Goal: Transaction & Acquisition: Download file/media

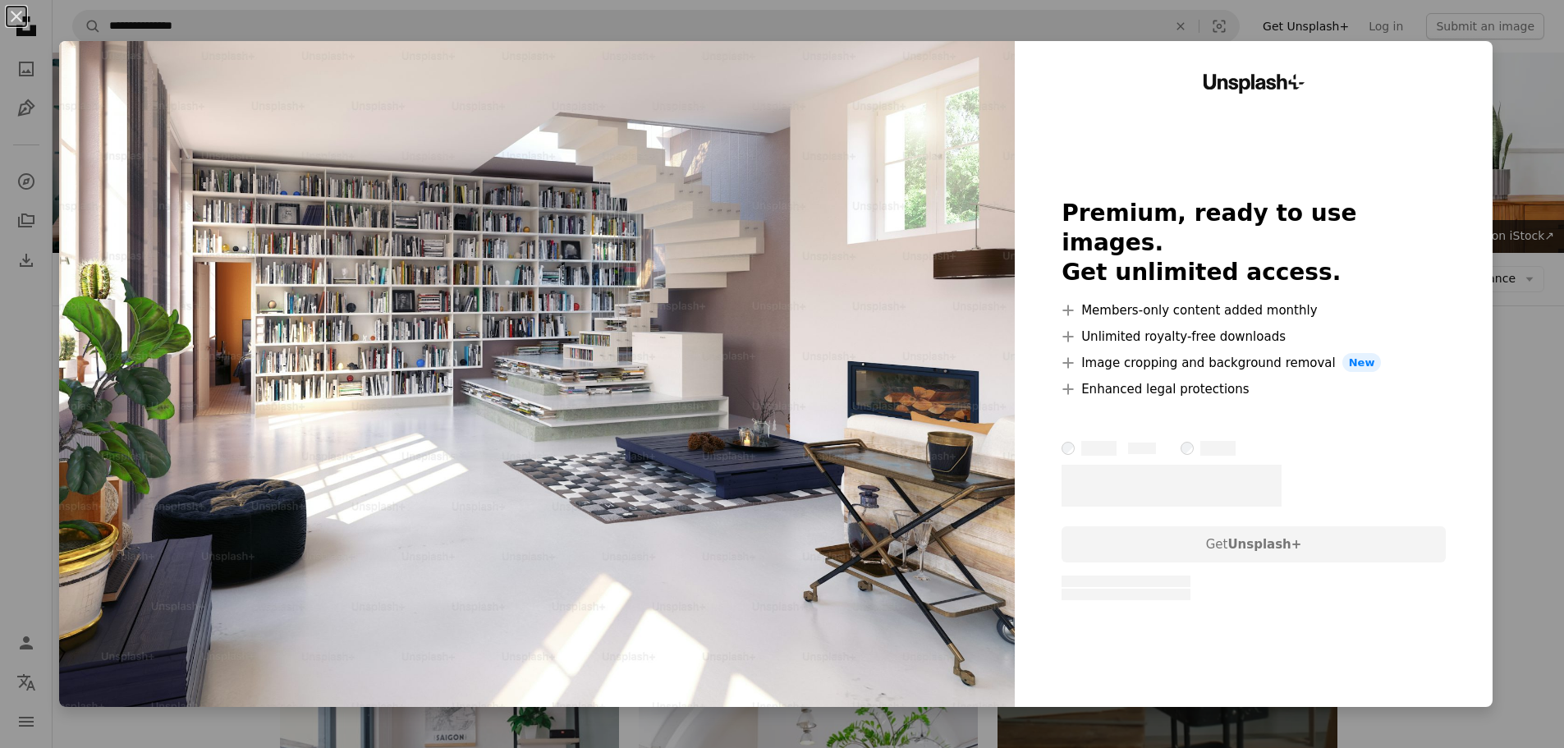
scroll to position [328, 0]
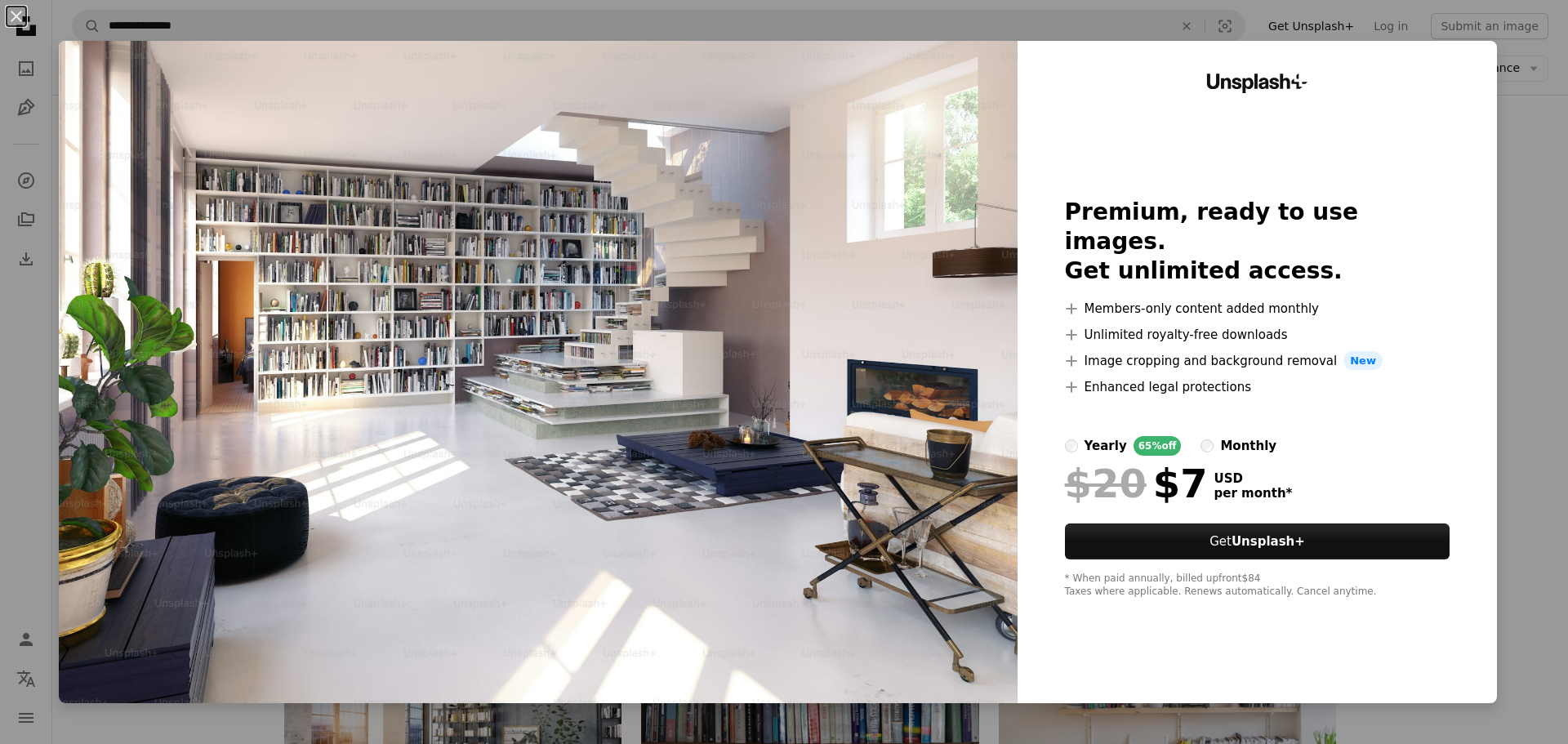
click at [30, 305] on div "An X shape Unsplash+ Premium, ready to use images. Get unlimited access. A plus…" at bounding box center [784, 372] width 1568 height 744
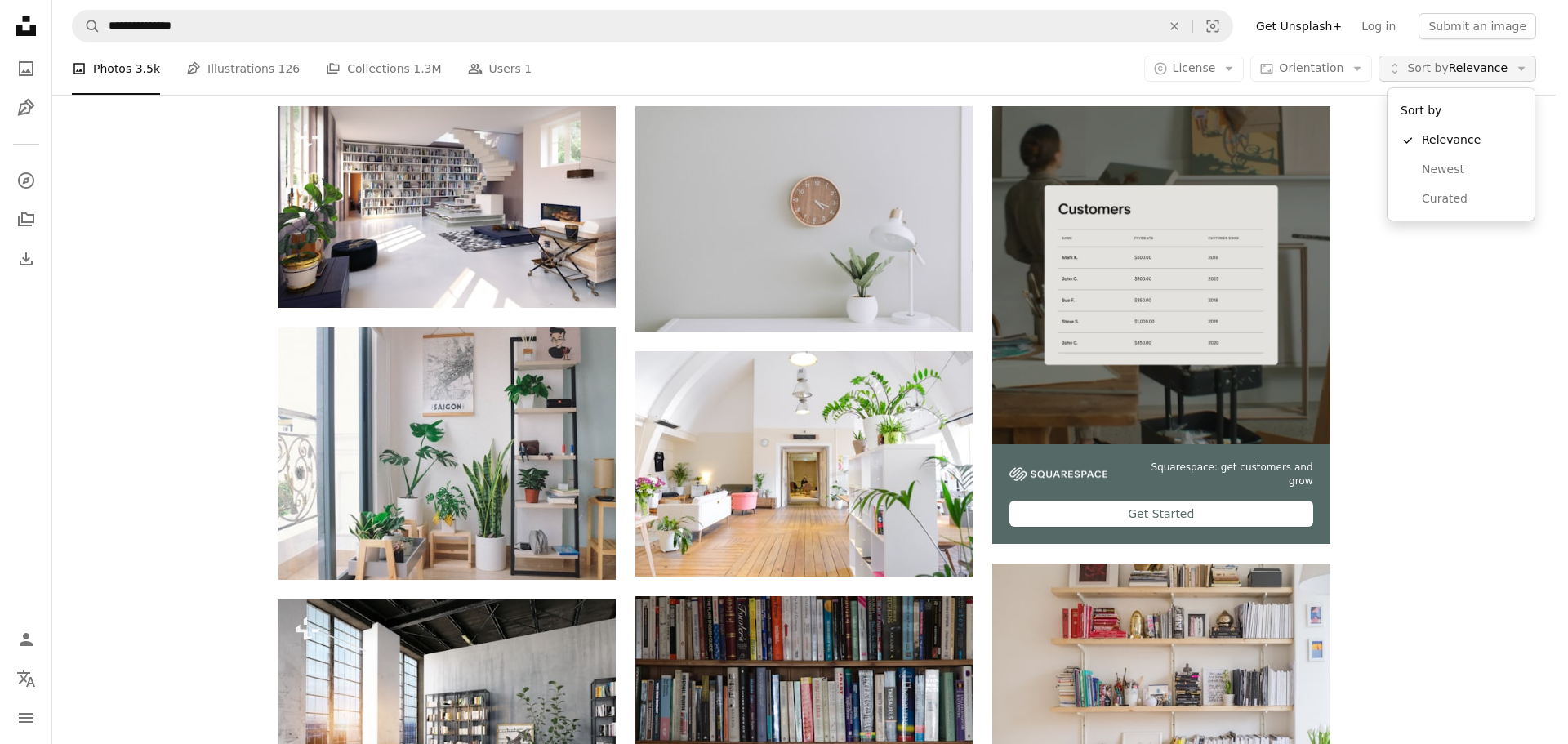
click at [1496, 68] on span "Sort by Relevance" at bounding box center [1458, 69] width 100 height 16
click at [1452, 167] on span "Newest" at bounding box center [1471, 170] width 99 height 16
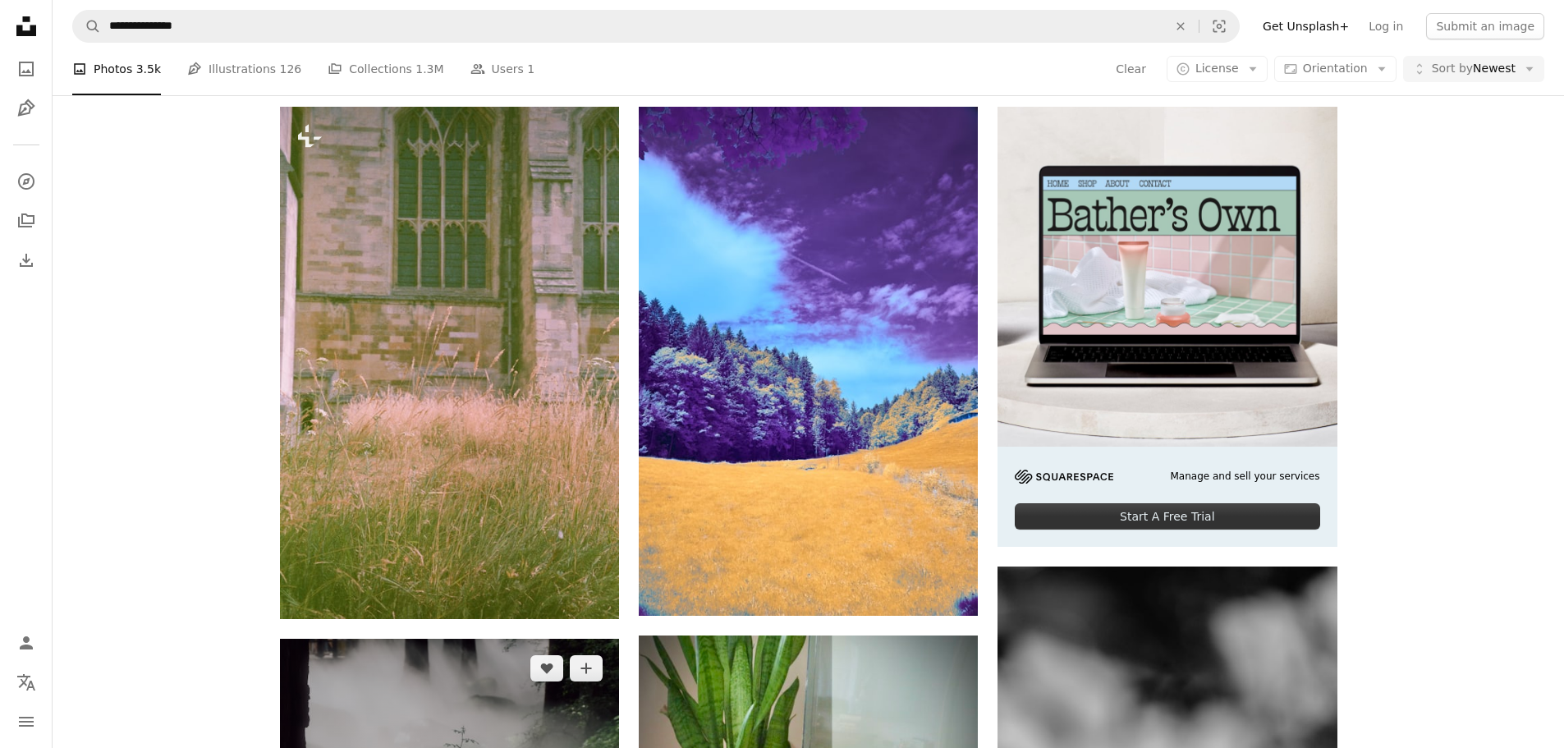
scroll to position [903, 0]
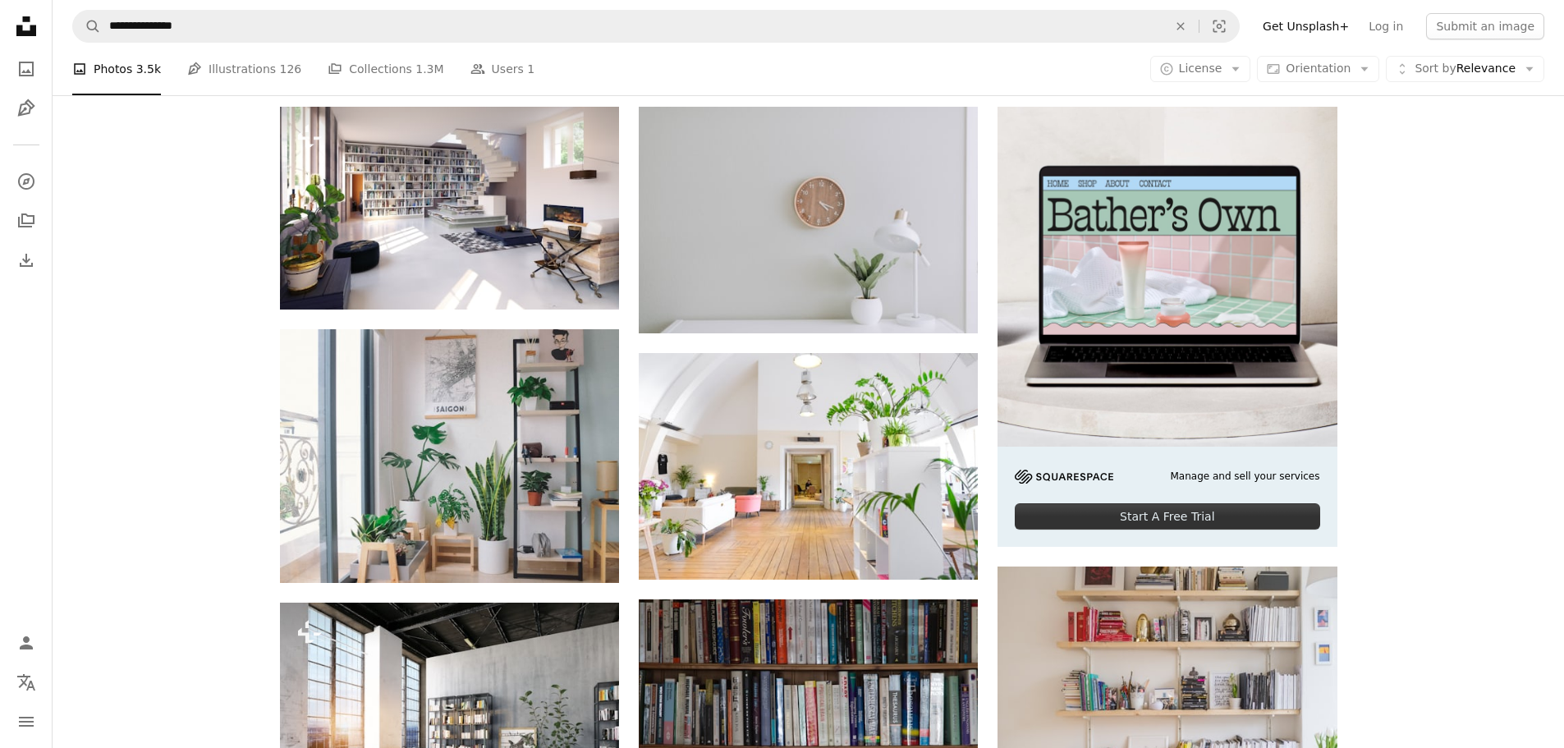
scroll to position [821, 0]
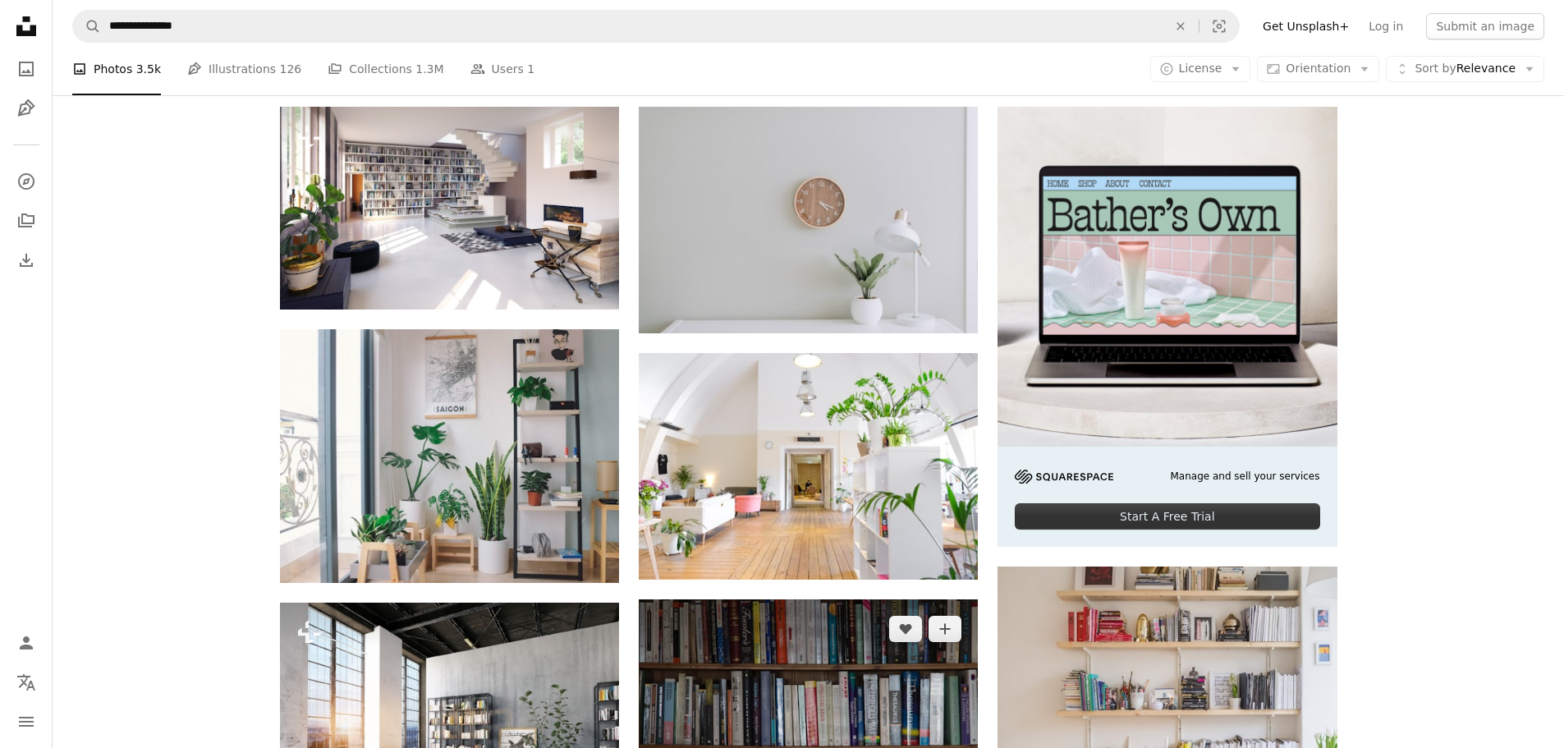
click at [787, 599] on img at bounding box center [808, 715] width 339 height 233
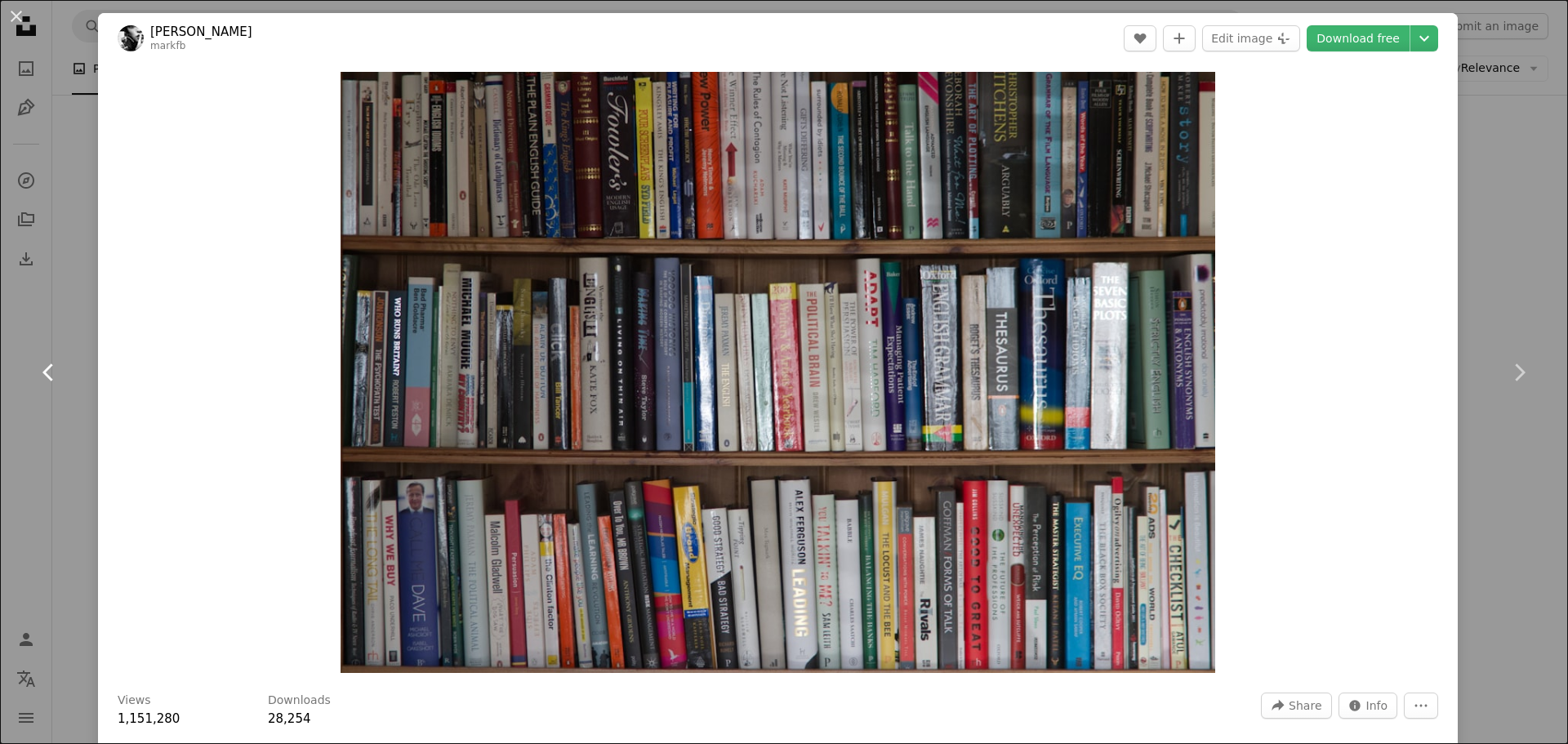
click at [7, 413] on link "Chevron left" at bounding box center [49, 373] width 98 height 157
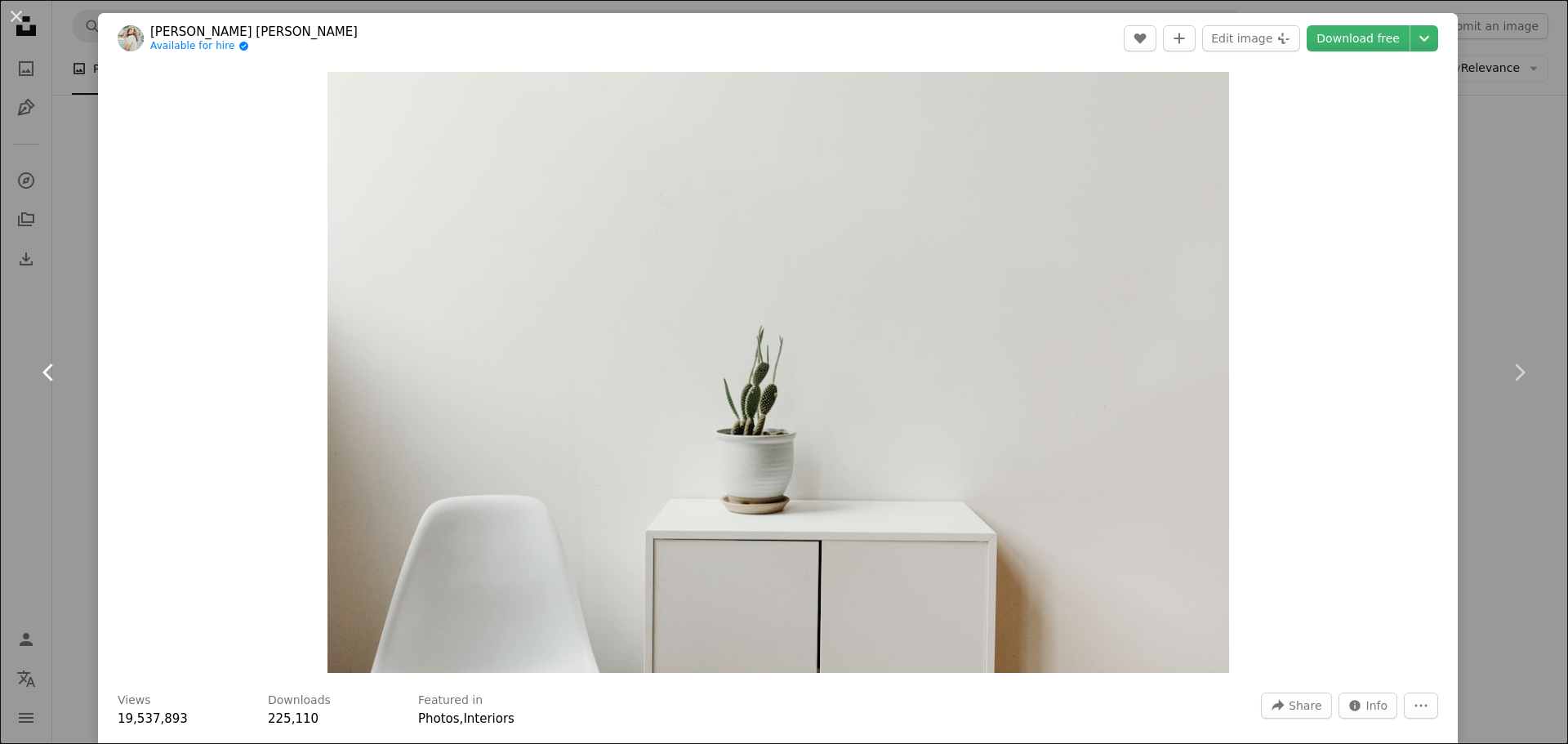
click at [78, 399] on link "Chevron left" at bounding box center [49, 373] width 98 height 157
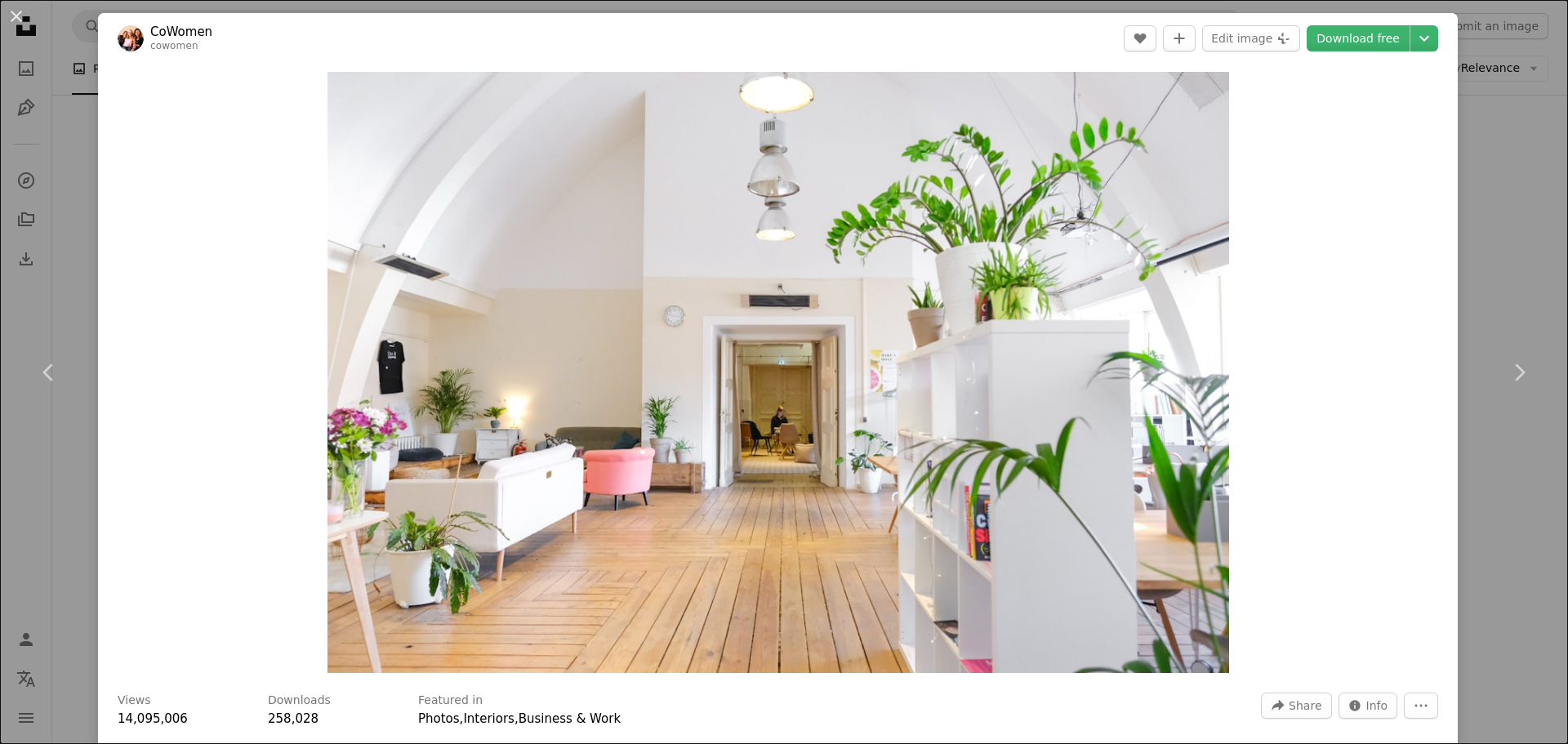
click at [1489, 189] on div "An X shape Chevron left Chevron right CoWomen cowomen A heart A plus sign Edit …" at bounding box center [784, 372] width 1568 height 744
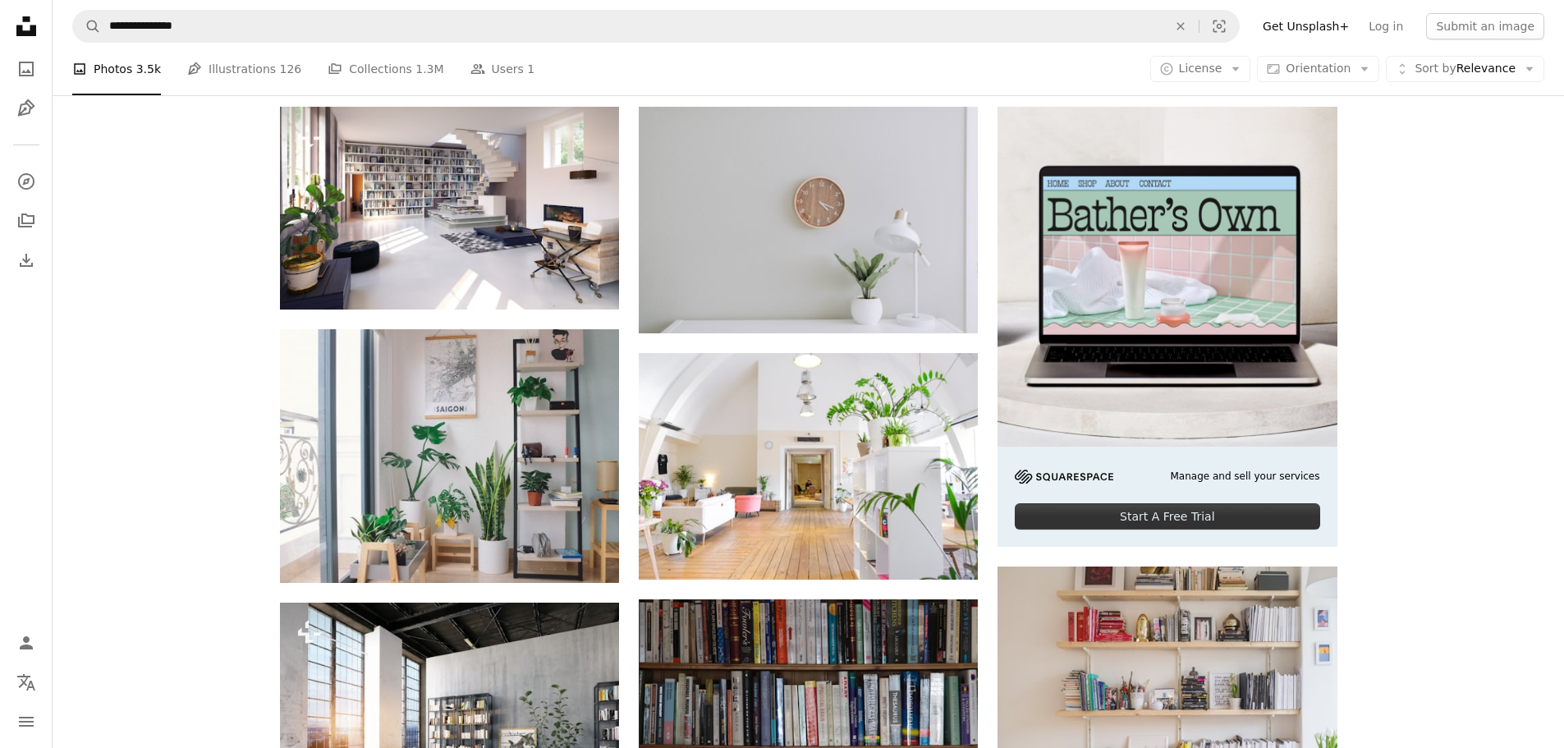
scroll to position [1560, 0]
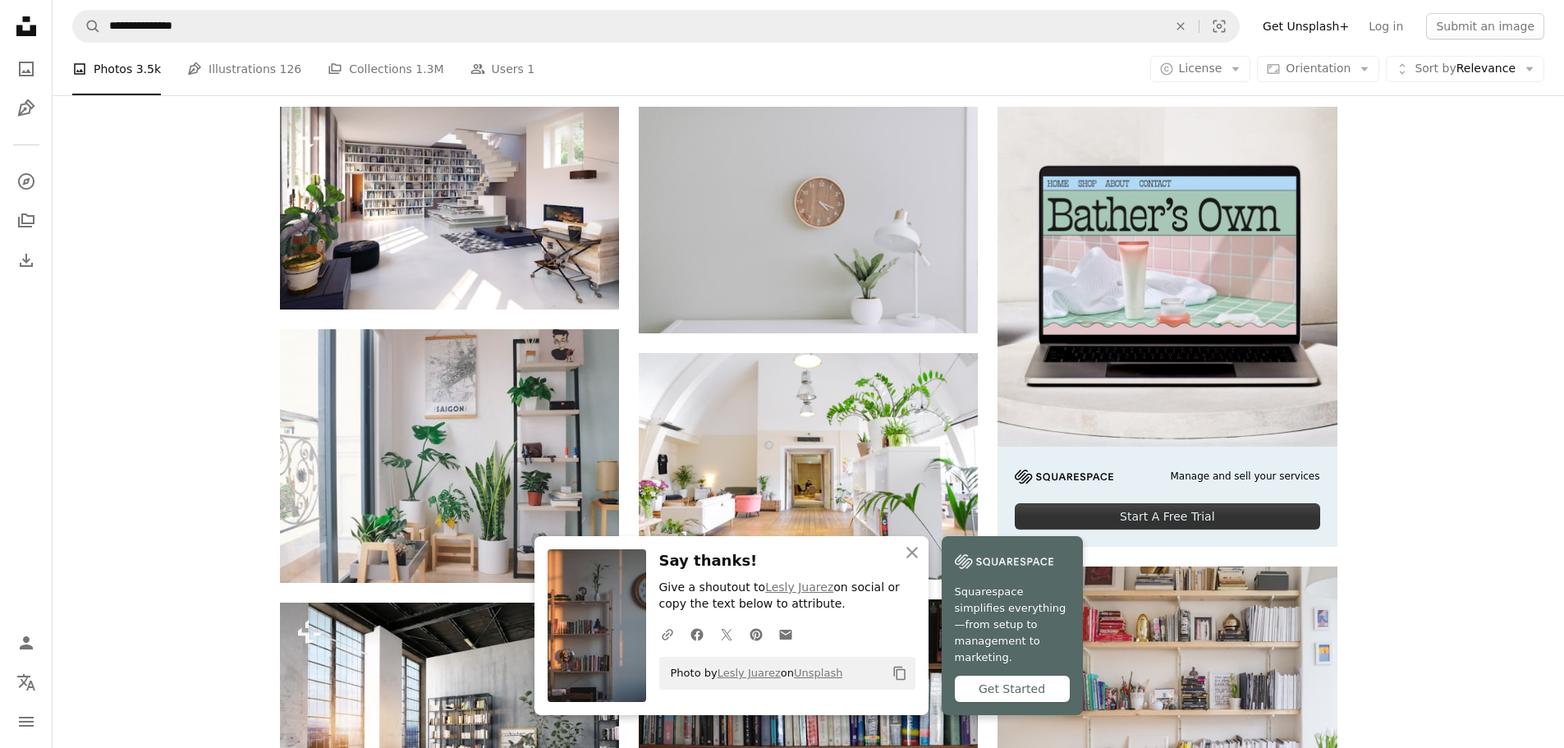
scroll to position [1970, 0]
